Goal: Check status: Check status

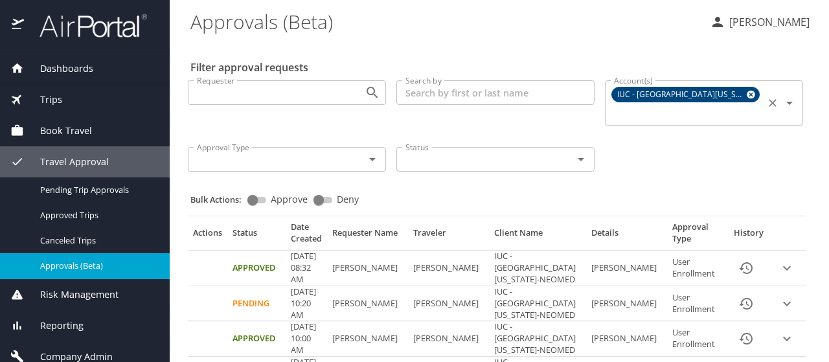
click at [747, 93] on icon at bounding box center [751, 95] width 8 height 8
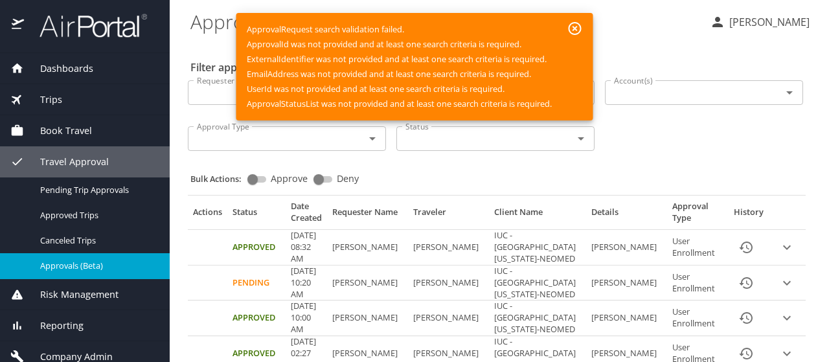
click at [740, 93] on input "Account(s)" at bounding box center [685, 92] width 152 height 17
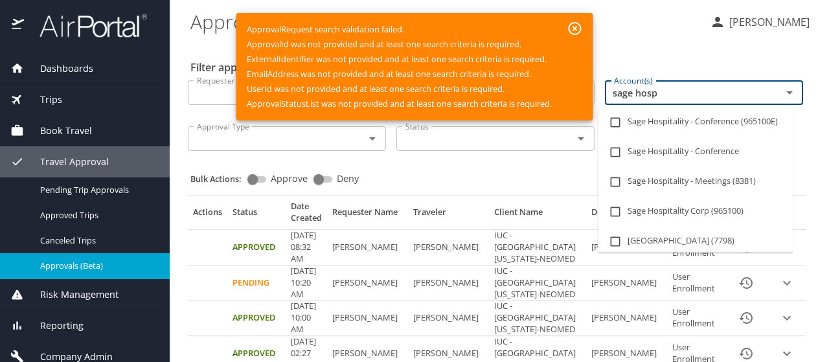
type input "sage hosp"
click at [575, 27] on icon "button" at bounding box center [575, 28] width 13 height 13
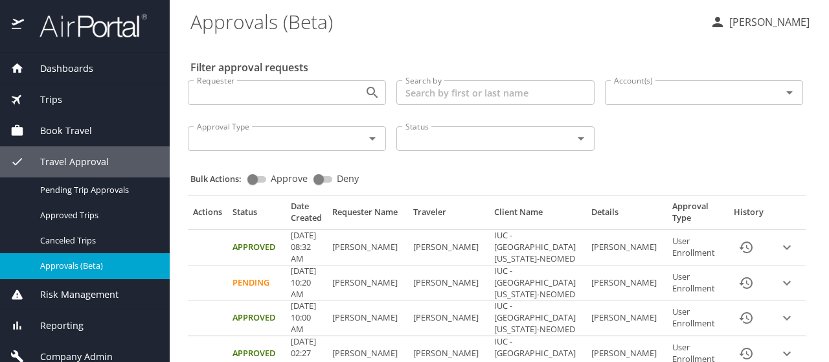
click at [636, 91] on input "Account(s)" at bounding box center [685, 92] width 152 height 17
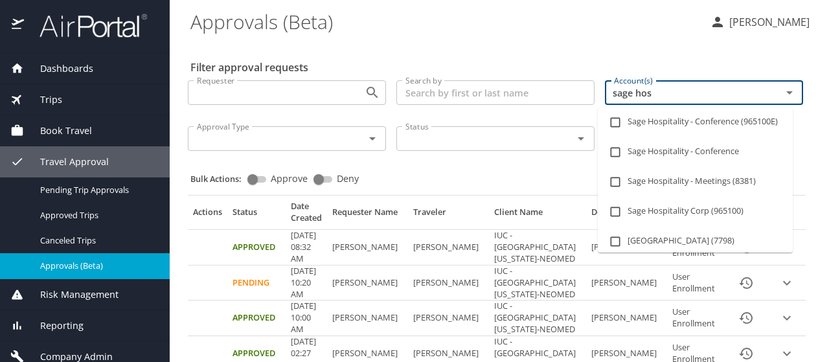
type input "sage hosp"
click at [613, 218] on input "checkbox" at bounding box center [615, 212] width 25 height 25
checkbox input "true"
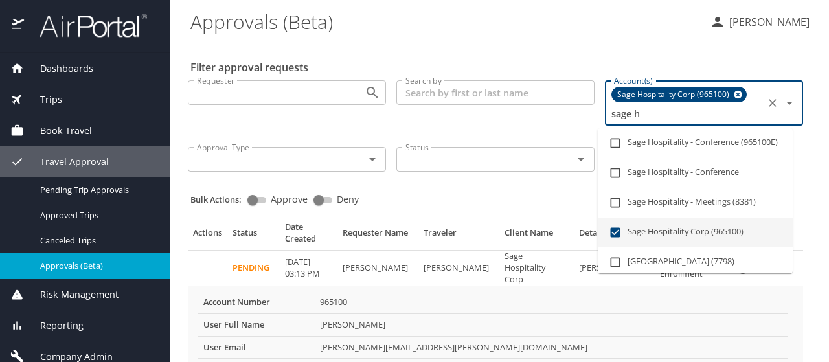
type input "sage"
checkbox input "false"
checkbox input "true"
type input "sage"
checkbox input "false"
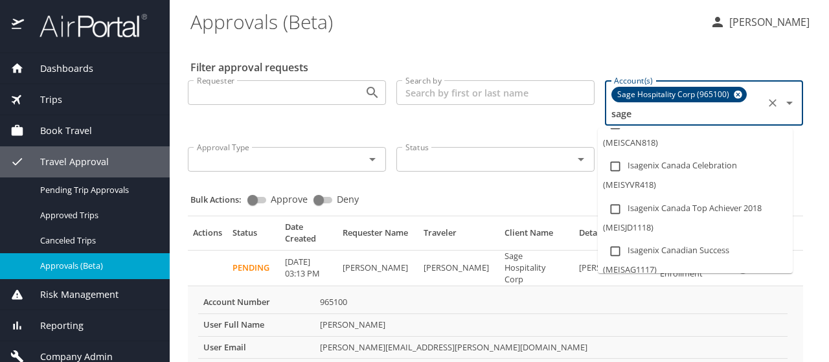
scroll to position [1052, 0]
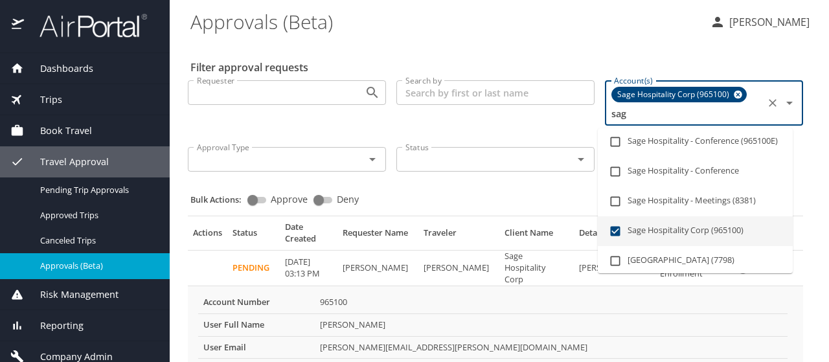
type input "sa"
checkbox input "false"
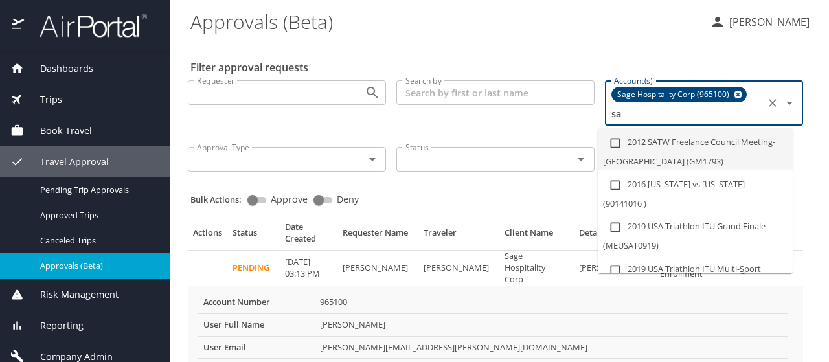
type input "s"
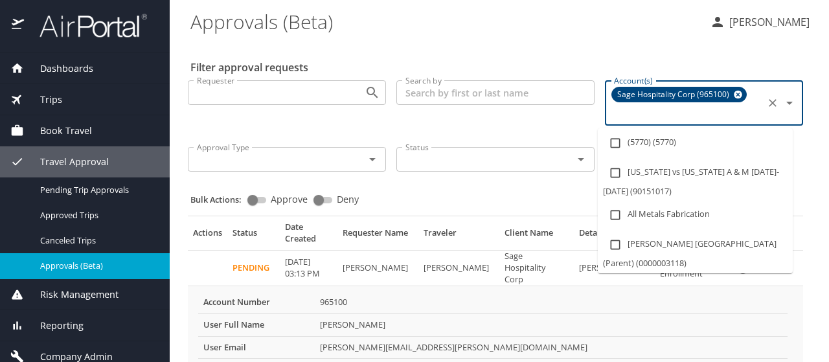
click at [544, 134] on div "Search by Search by" at bounding box center [495, 103] width 209 height 67
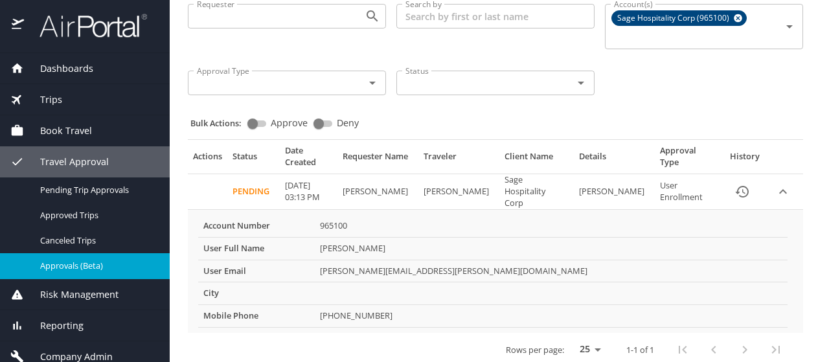
scroll to position [81, 0]
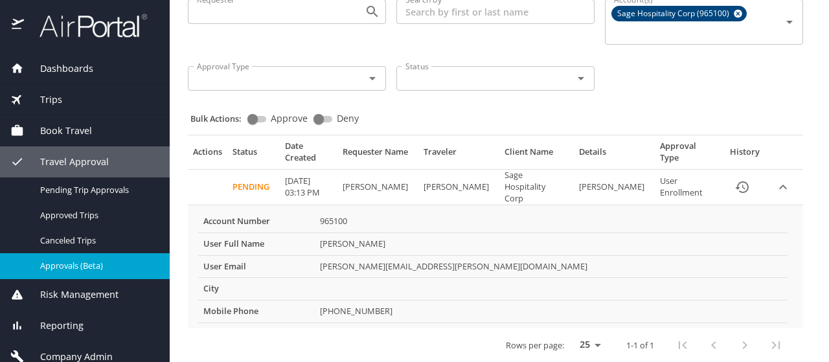
click at [317, 116] on input "Deny" at bounding box center [318, 119] width 47 height 16
checkbox input "true"
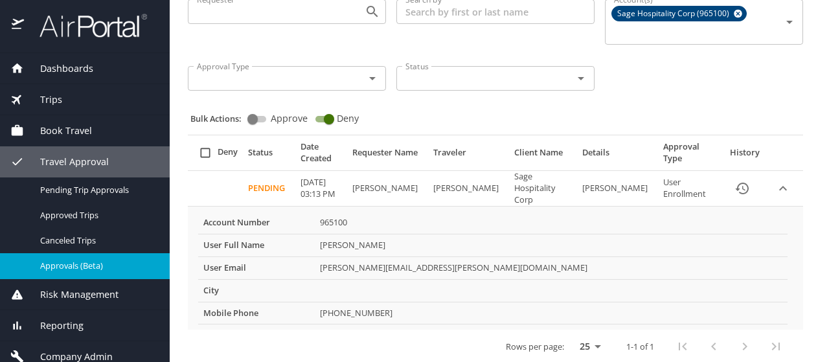
click at [205, 156] on input "select all approval requests" at bounding box center [205, 153] width 25 height 25
click at [207, 152] on input "select all approval requests" at bounding box center [205, 153] width 25 height 25
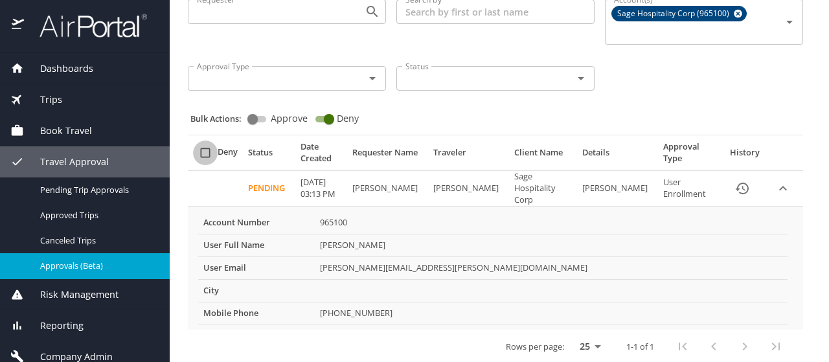
checkbox input "false"
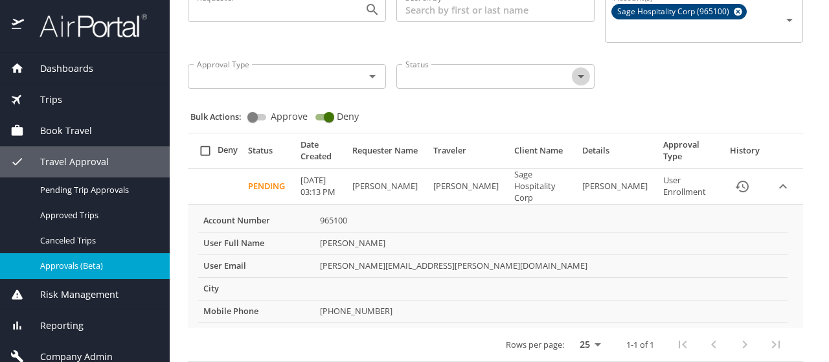
click at [577, 78] on icon "Open" at bounding box center [581, 77] width 16 height 16
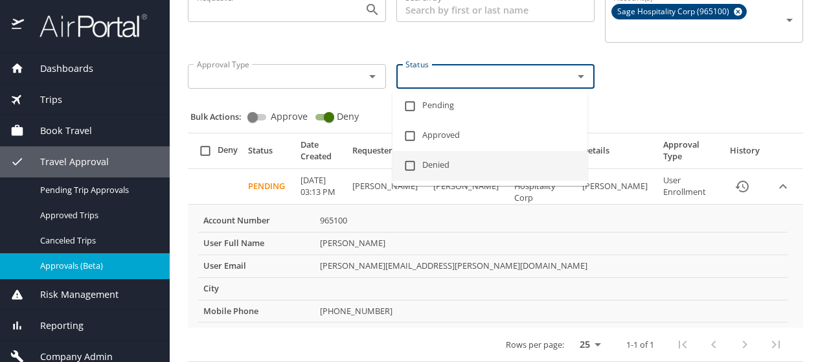
click at [411, 165] on input "checkbox" at bounding box center [410, 166] width 25 height 25
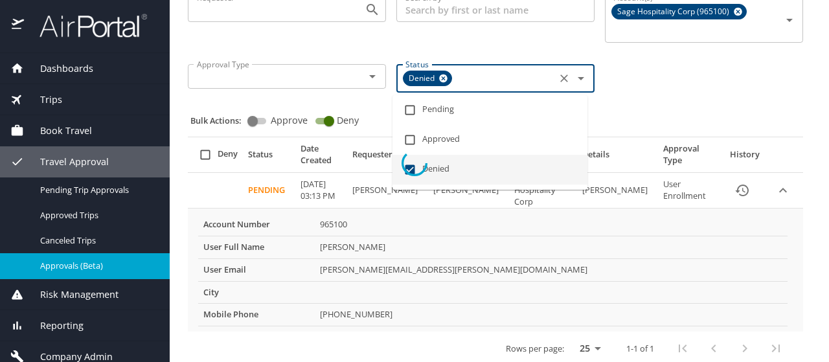
scroll to position [0, 0]
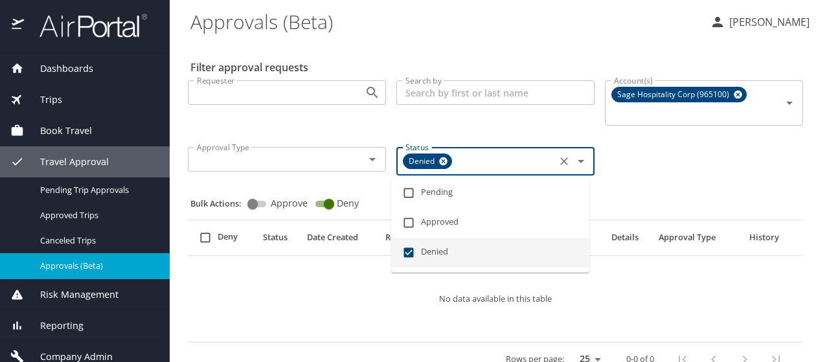
click at [442, 160] on icon at bounding box center [443, 161] width 8 height 8
checkbox input "false"
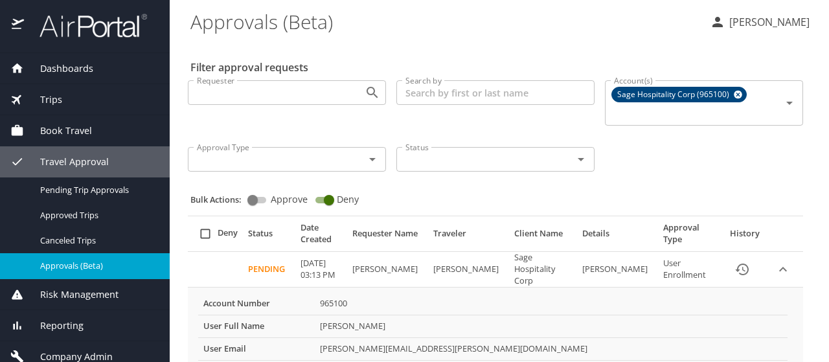
click at [676, 155] on div "Requester Requester Search by Search by Account(s) Sage Hospitality Corp (96510…" at bounding box center [496, 124] width 626 height 109
click at [205, 234] on input "select all approval requests" at bounding box center [205, 234] width 25 height 25
checkbox input "false"
click at [329, 198] on input "Deny" at bounding box center [329, 200] width 47 height 16
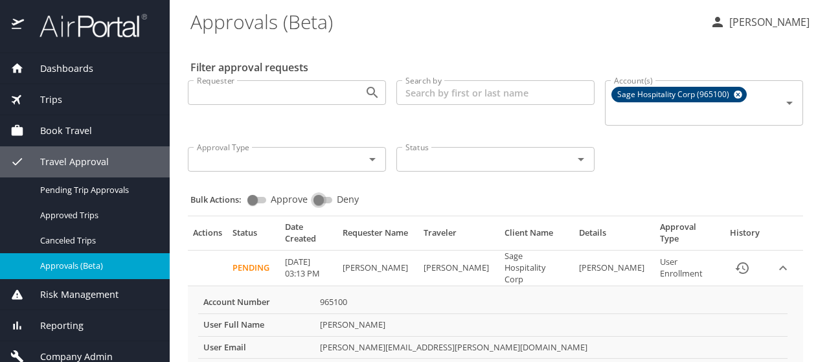
click at [316, 200] on input "Deny" at bounding box center [318, 200] width 47 height 16
checkbox input "true"
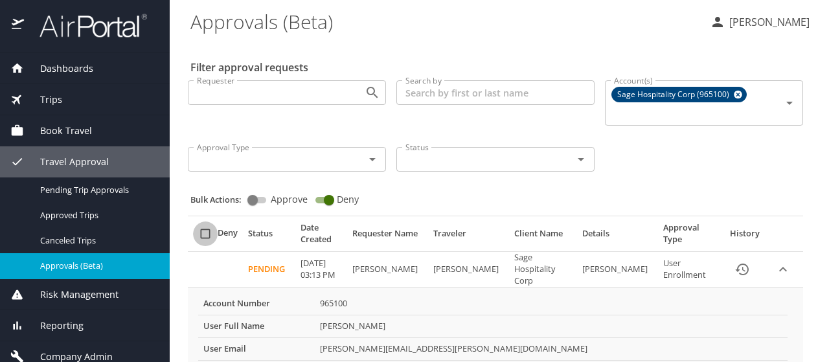
click at [205, 234] on input "select all approval requests" at bounding box center [205, 234] width 25 height 25
checkbox input "false"
